Goal: Task Accomplishment & Management: Complete application form

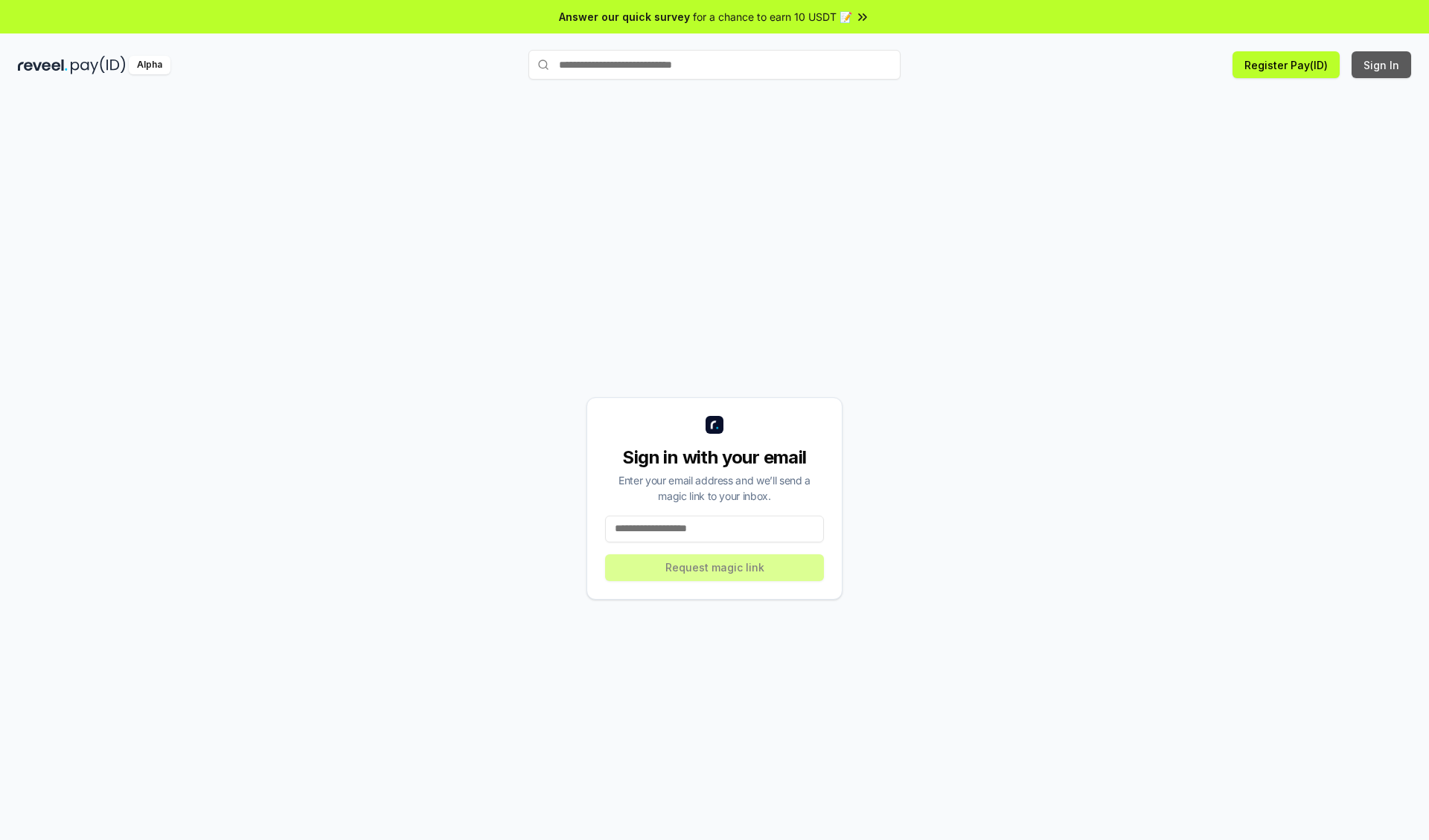
click at [1382, 65] on button "Sign In" at bounding box center [1381, 65] width 60 height 27
type input "**********"
click at [714, 567] on button "Request magic link" at bounding box center [714, 568] width 218 height 27
